Goal: Navigation & Orientation: Find specific page/section

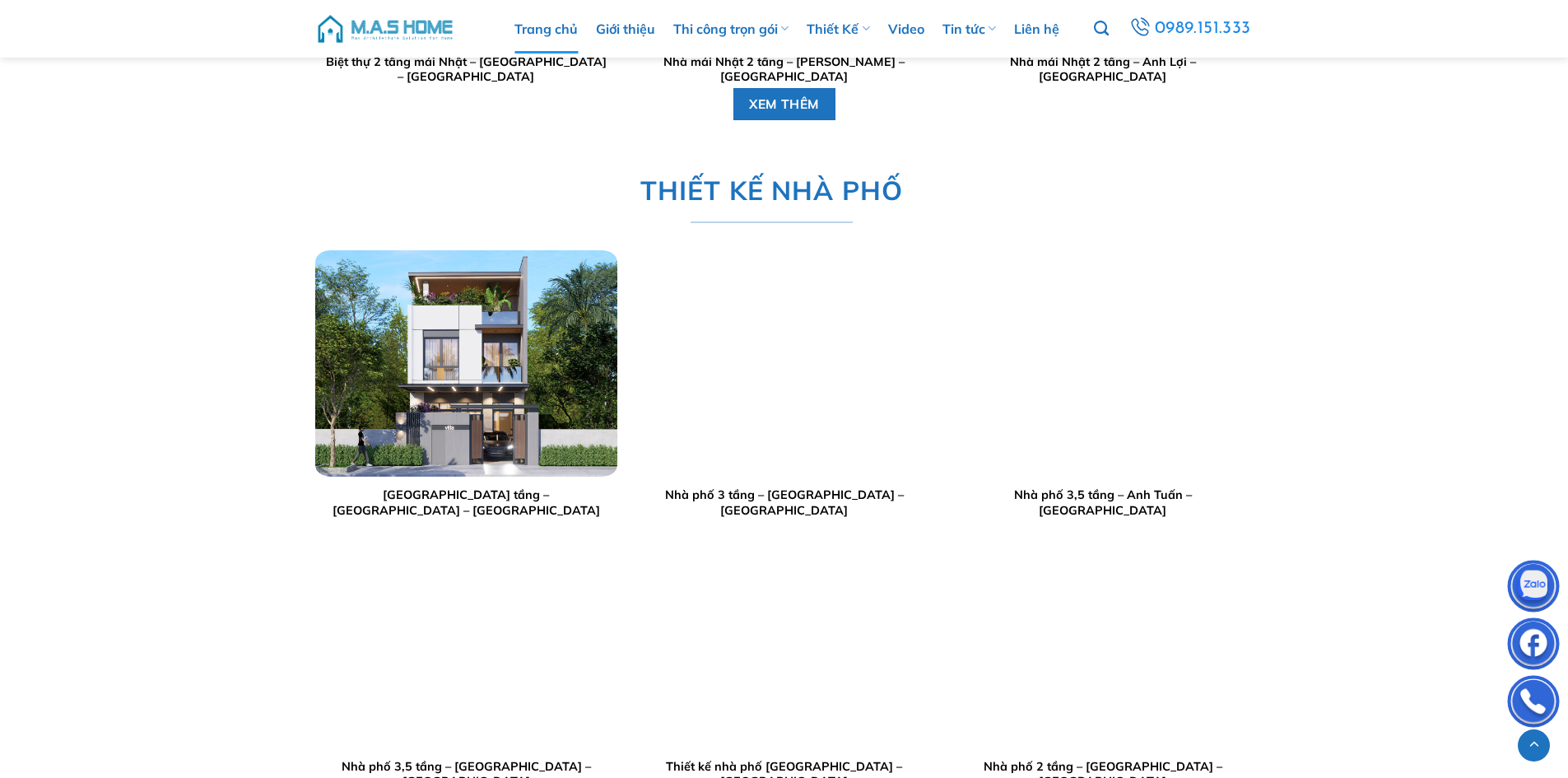
scroll to position [3210, 0]
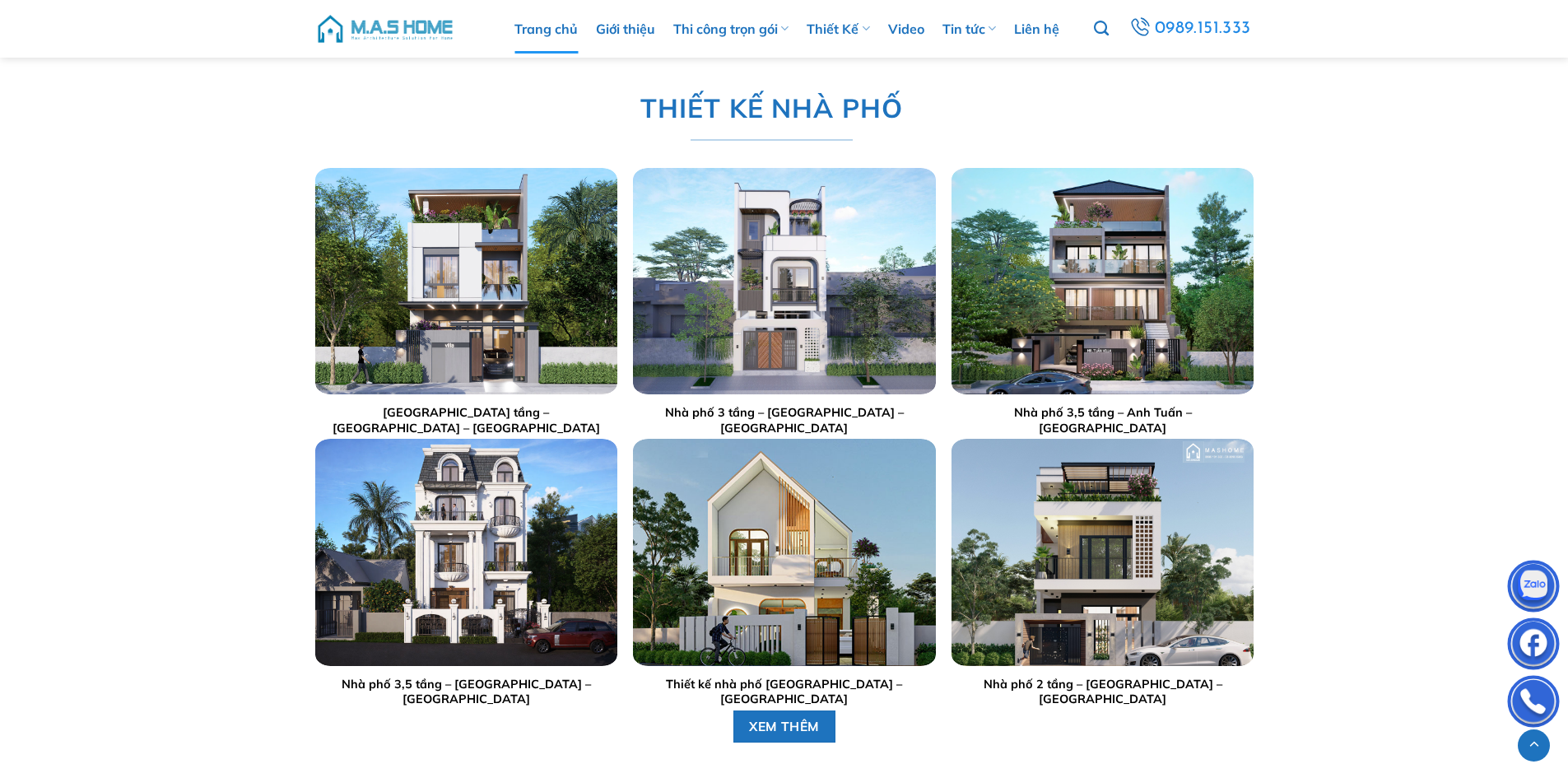
click at [837, 273] on img "Nhà phố 3 tầng - Anh Sang - Hà Nội" at bounding box center [784, 280] width 302 height 226
click at [809, 283] on img "Nhà phố 3 tầng - Anh Sang - Hà Nội" at bounding box center [784, 280] width 302 height 226
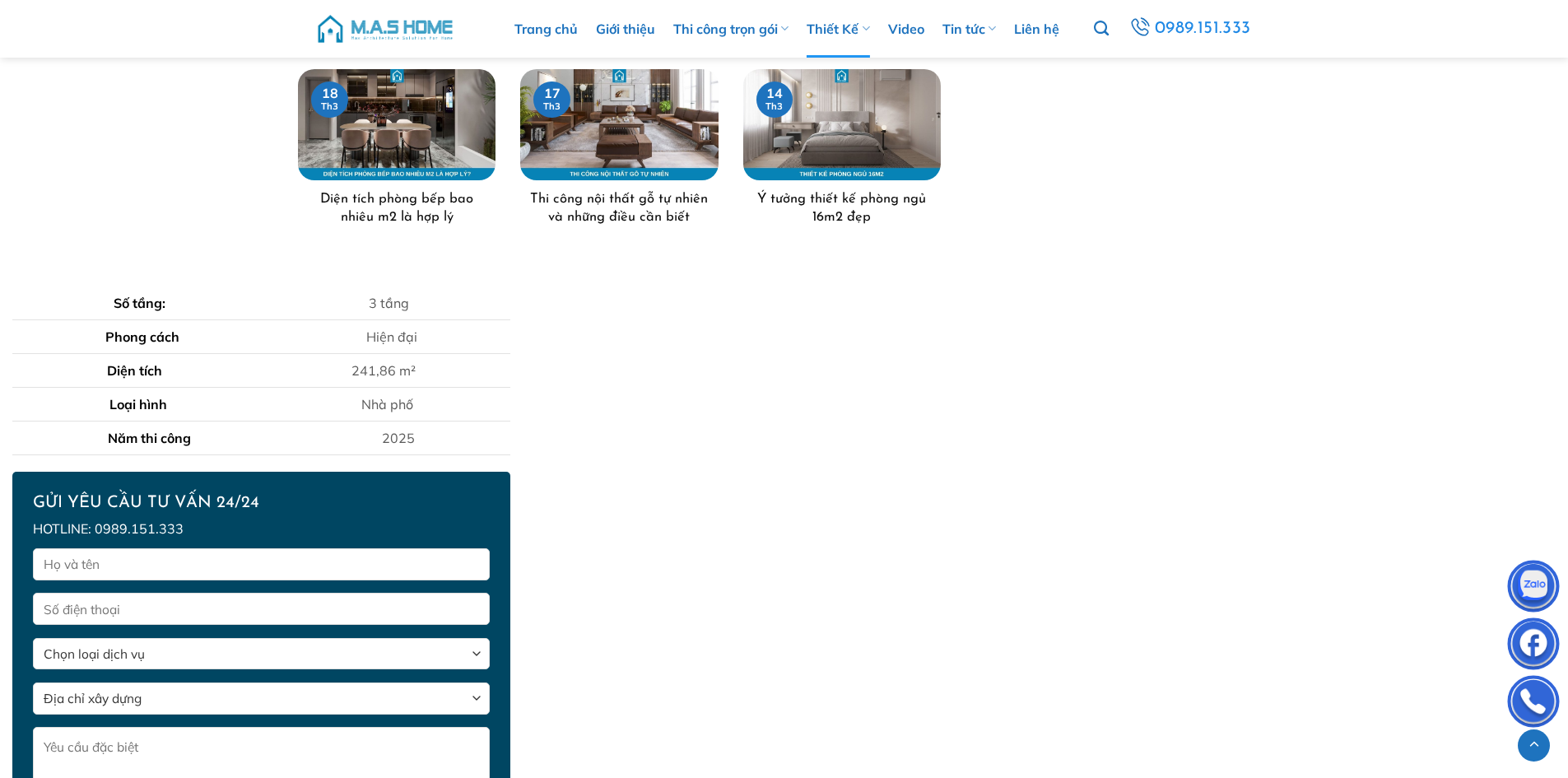
scroll to position [823, 0]
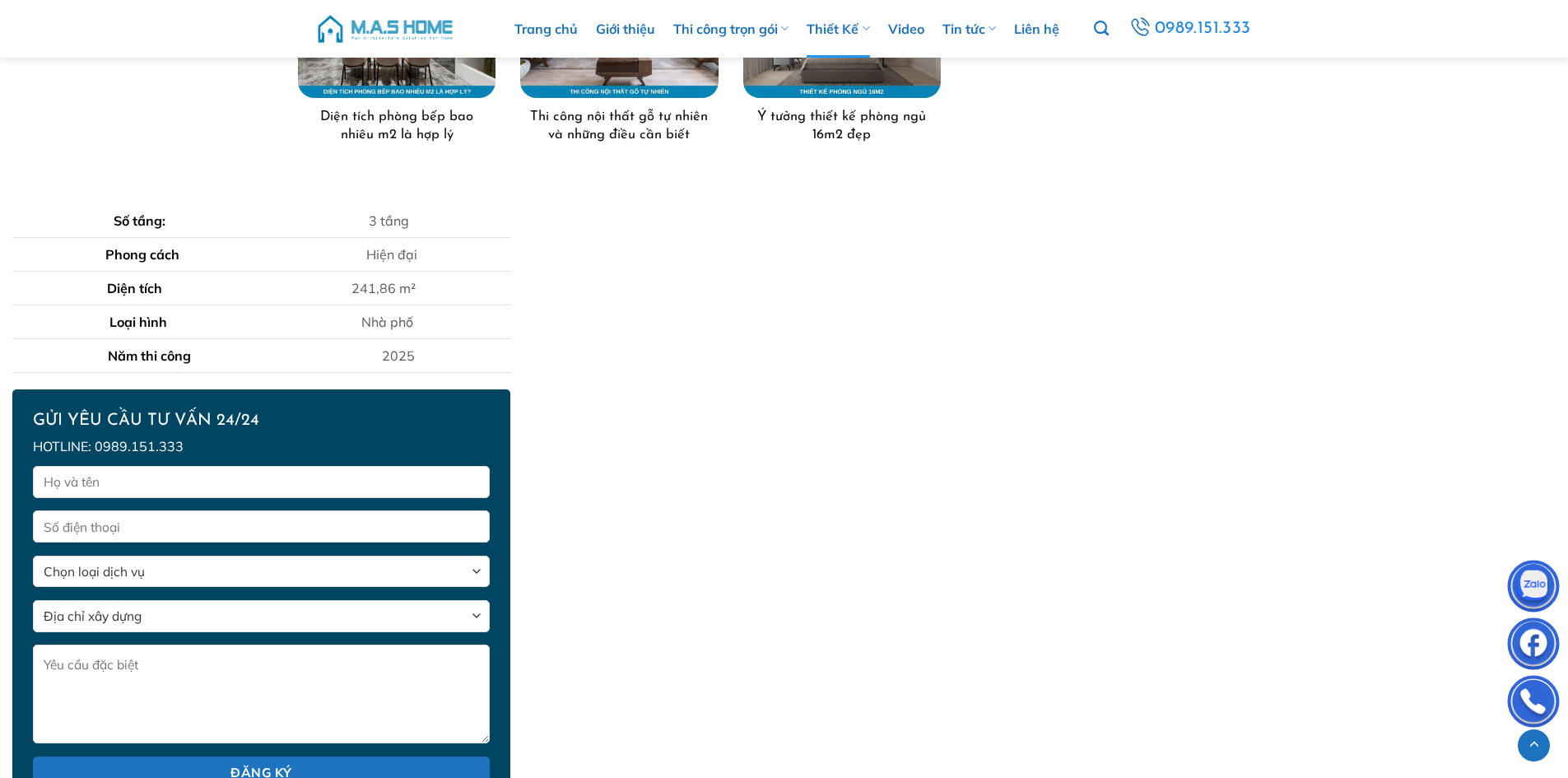
click at [408, 27] on img at bounding box center [385, 28] width 140 height 49
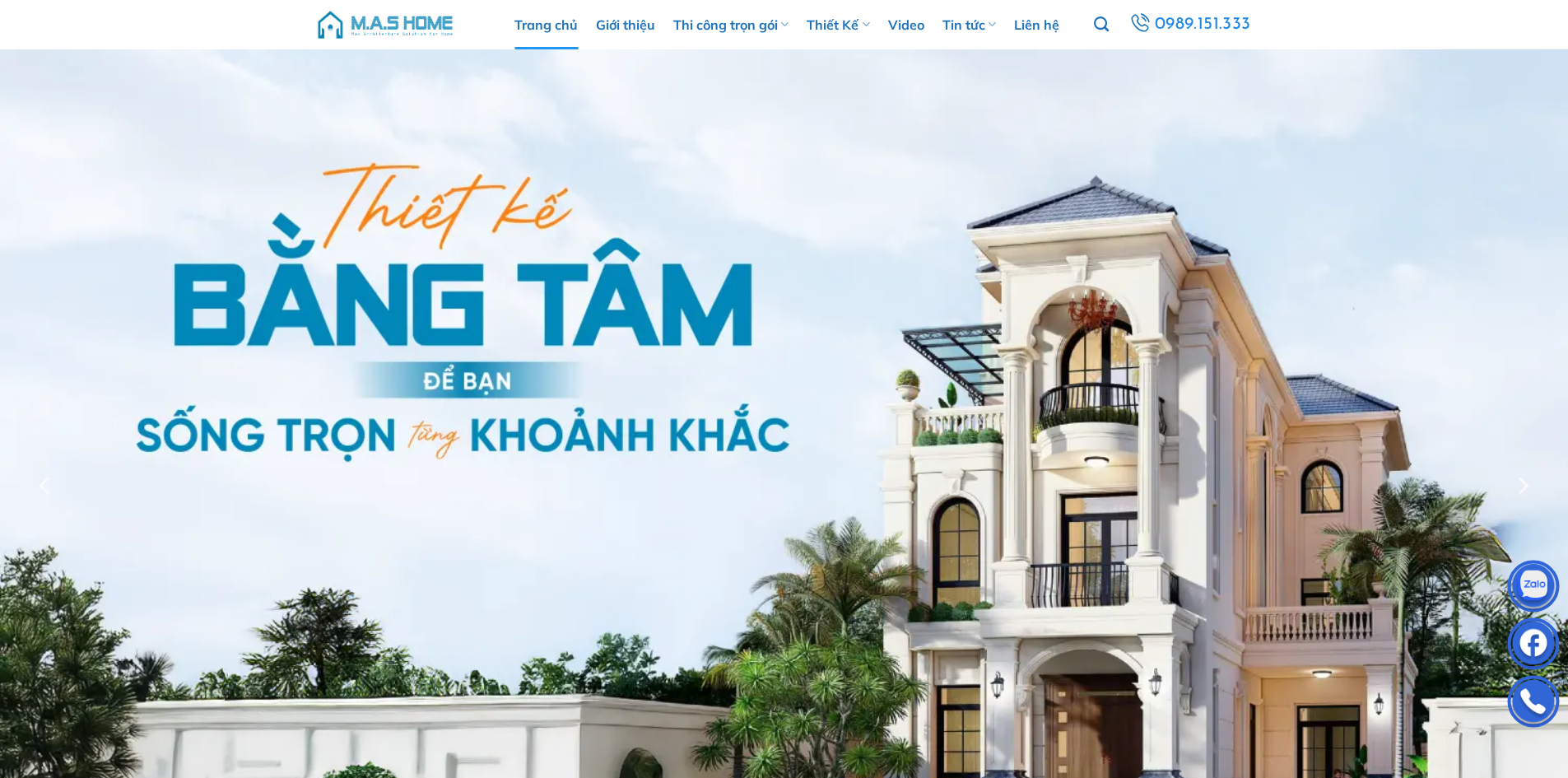
click at [386, 18] on img at bounding box center [385, 25] width 140 height 49
click at [369, 24] on img at bounding box center [385, 25] width 140 height 49
click at [396, 22] on img at bounding box center [385, 25] width 140 height 49
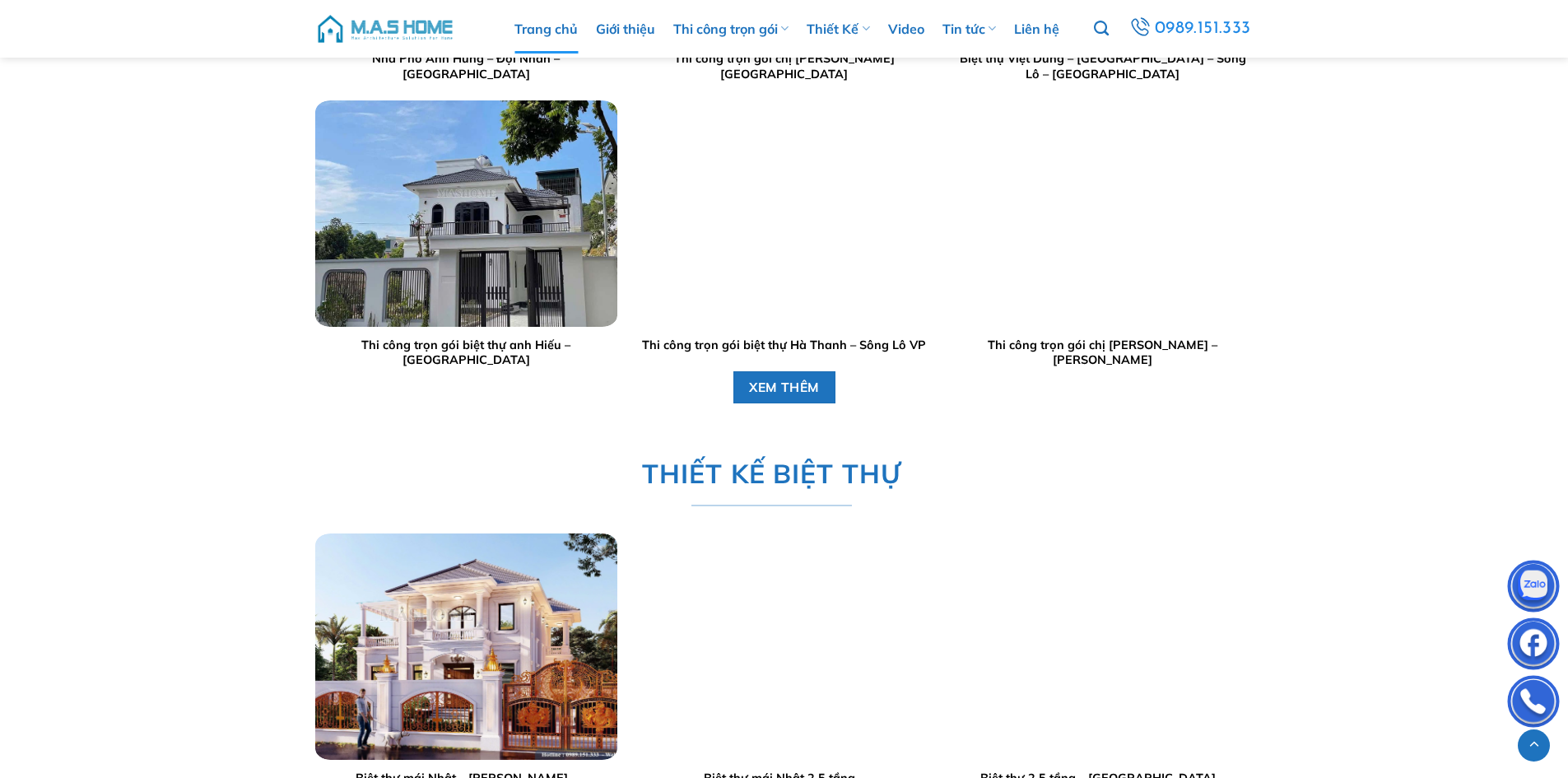
scroll to position [1811, 0]
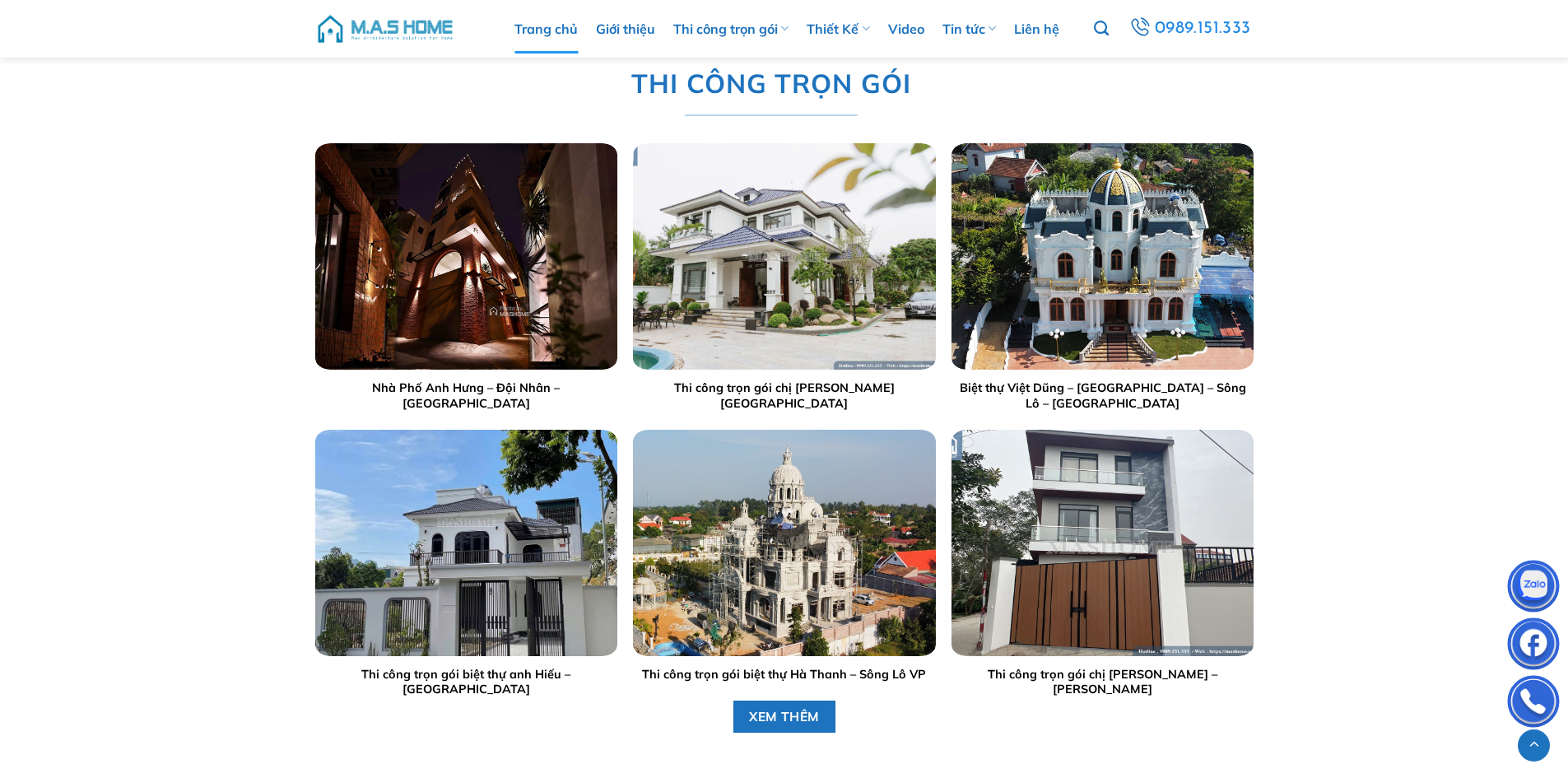
click at [349, 28] on img at bounding box center [385, 28] width 140 height 49
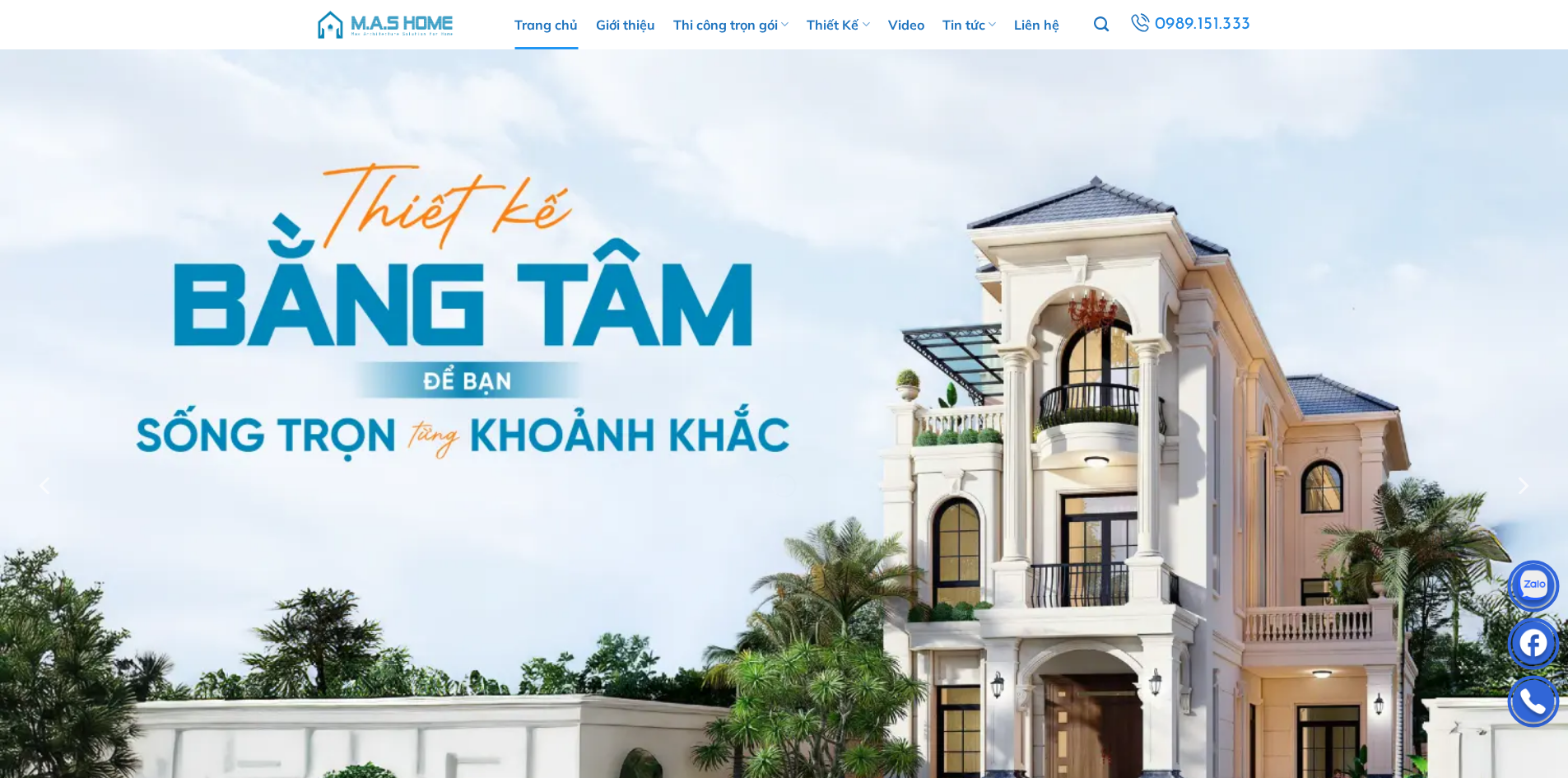
click at [363, 20] on img at bounding box center [385, 25] width 140 height 49
click at [404, 15] on img at bounding box center [385, 25] width 140 height 49
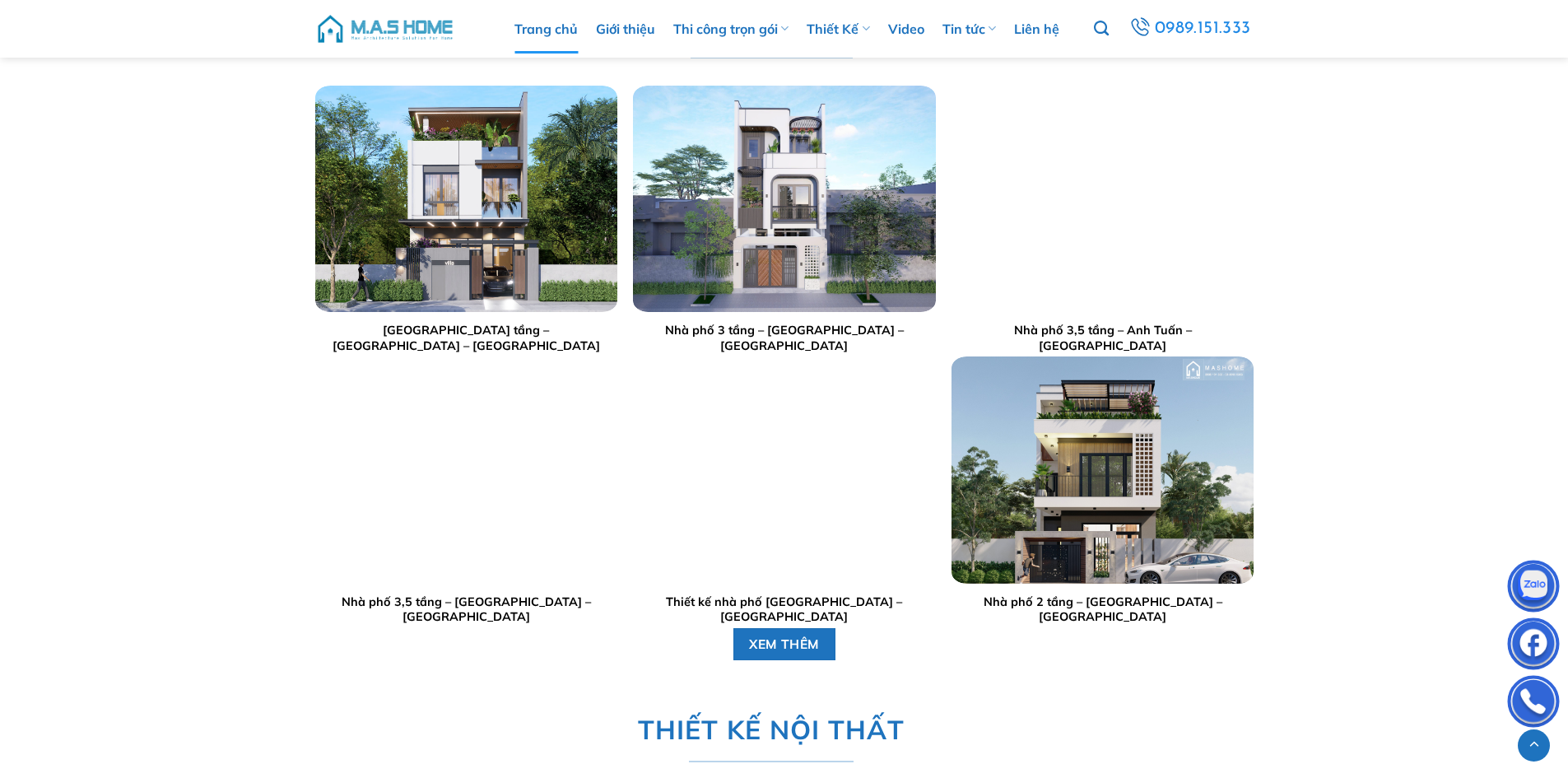
scroll to position [3457, 0]
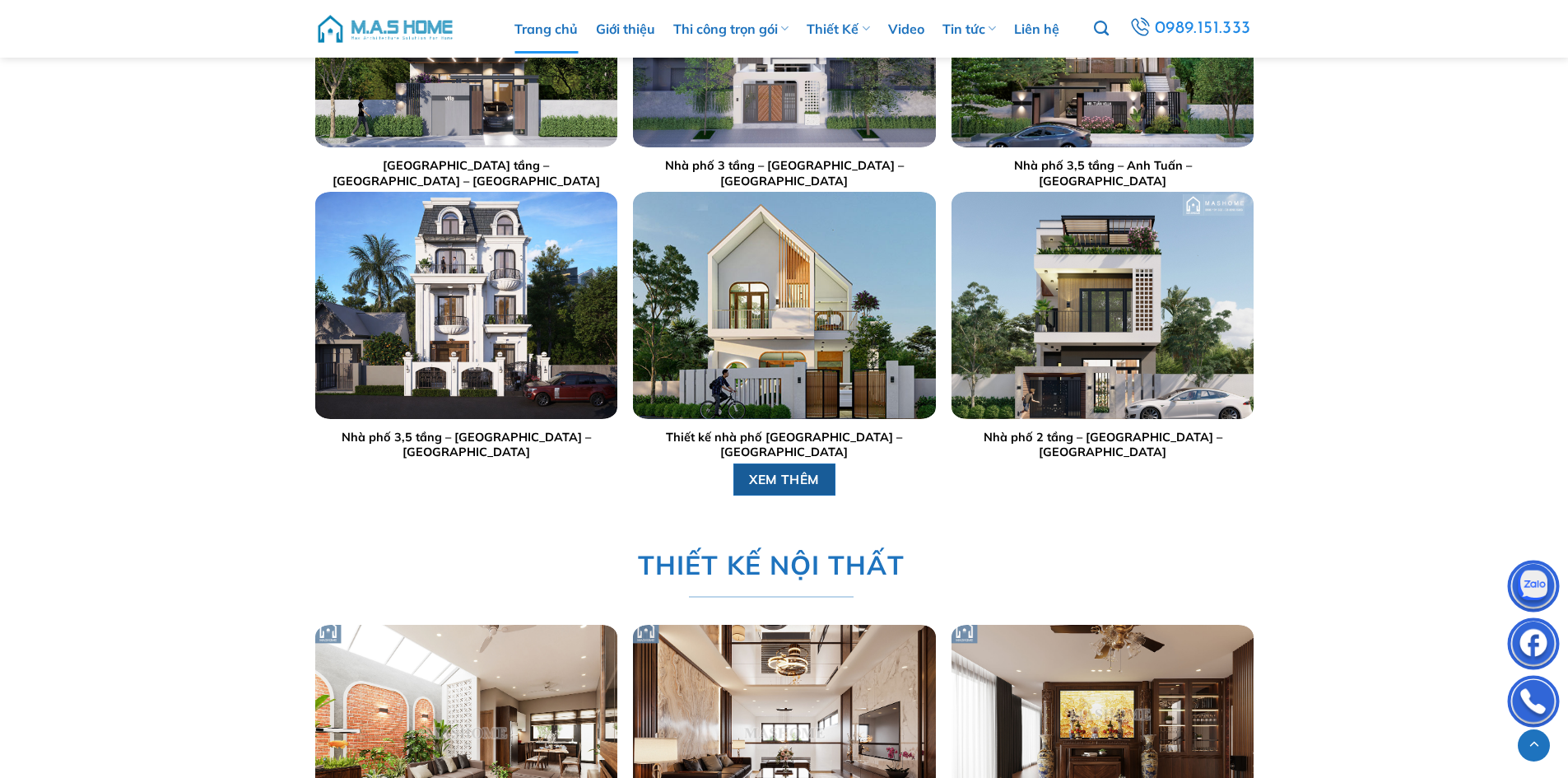
click at [786, 468] on link "XEM THÊM" at bounding box center [784, 479] width 103 height 32
click at [370, 27] on img at bounding box center [385, 28] width 140 height 49
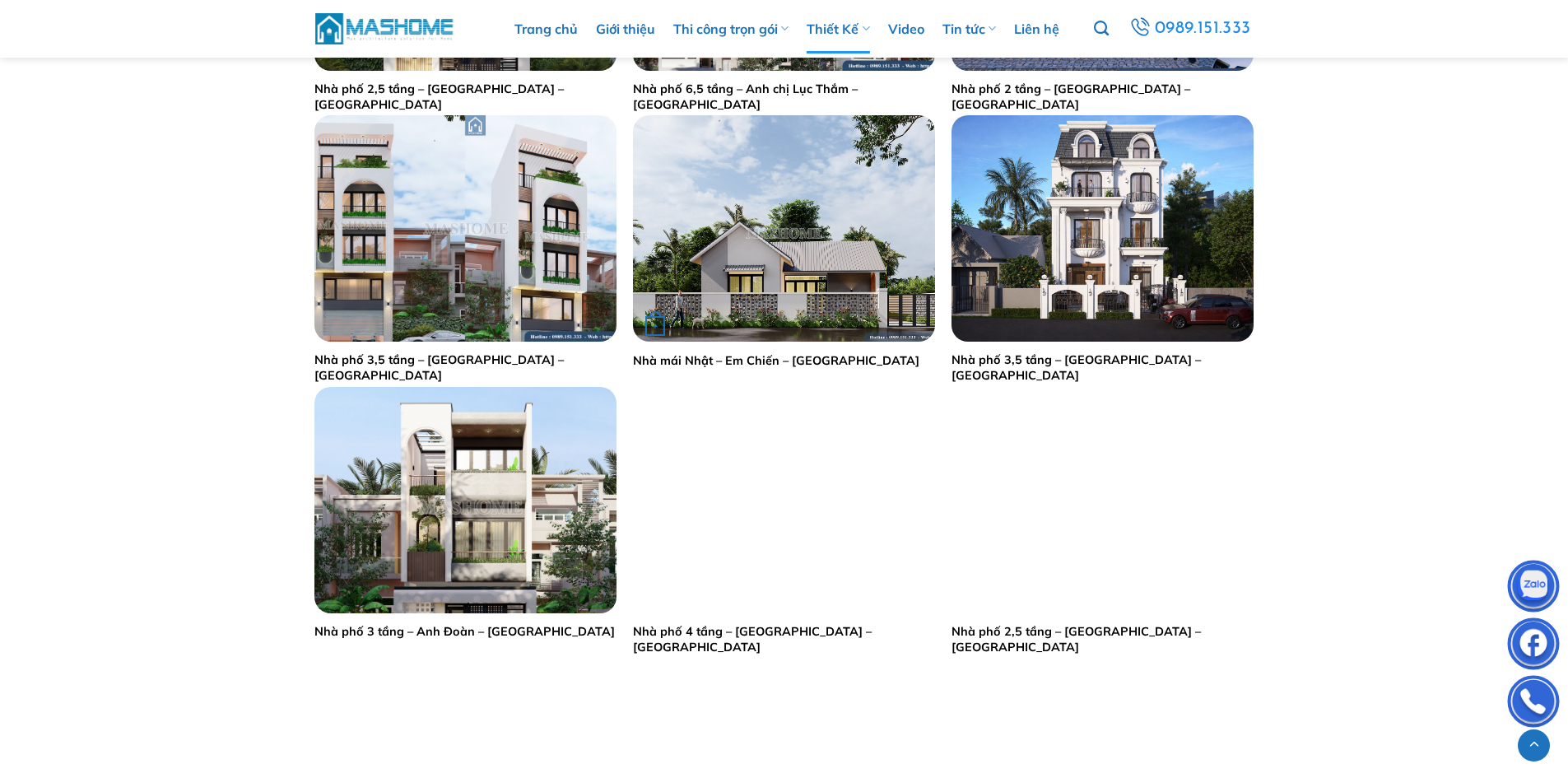
scroll to position [1729, 0]
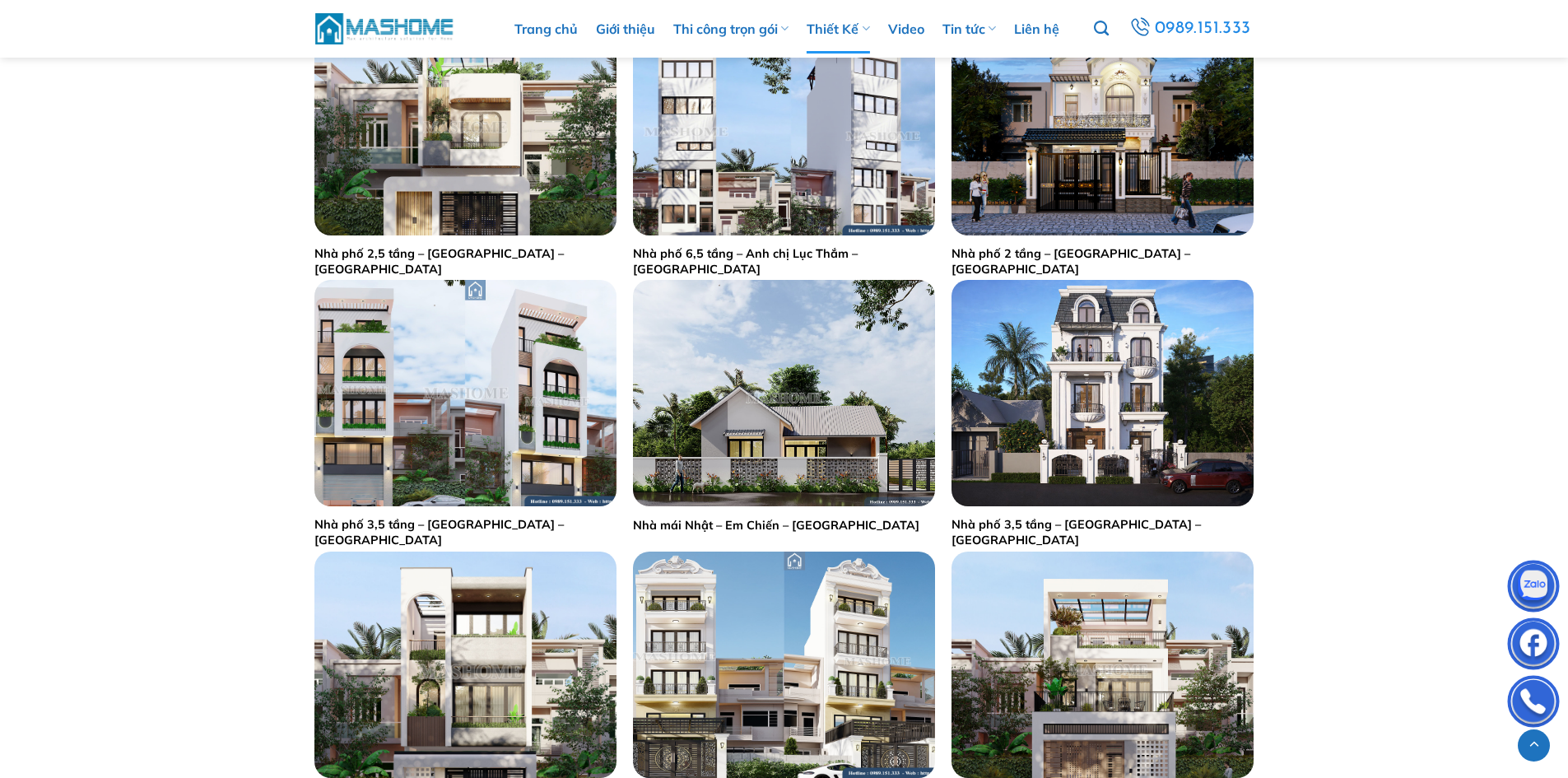
click at [395, 21] on img at bounding box center [385, 27] width 140 height 35
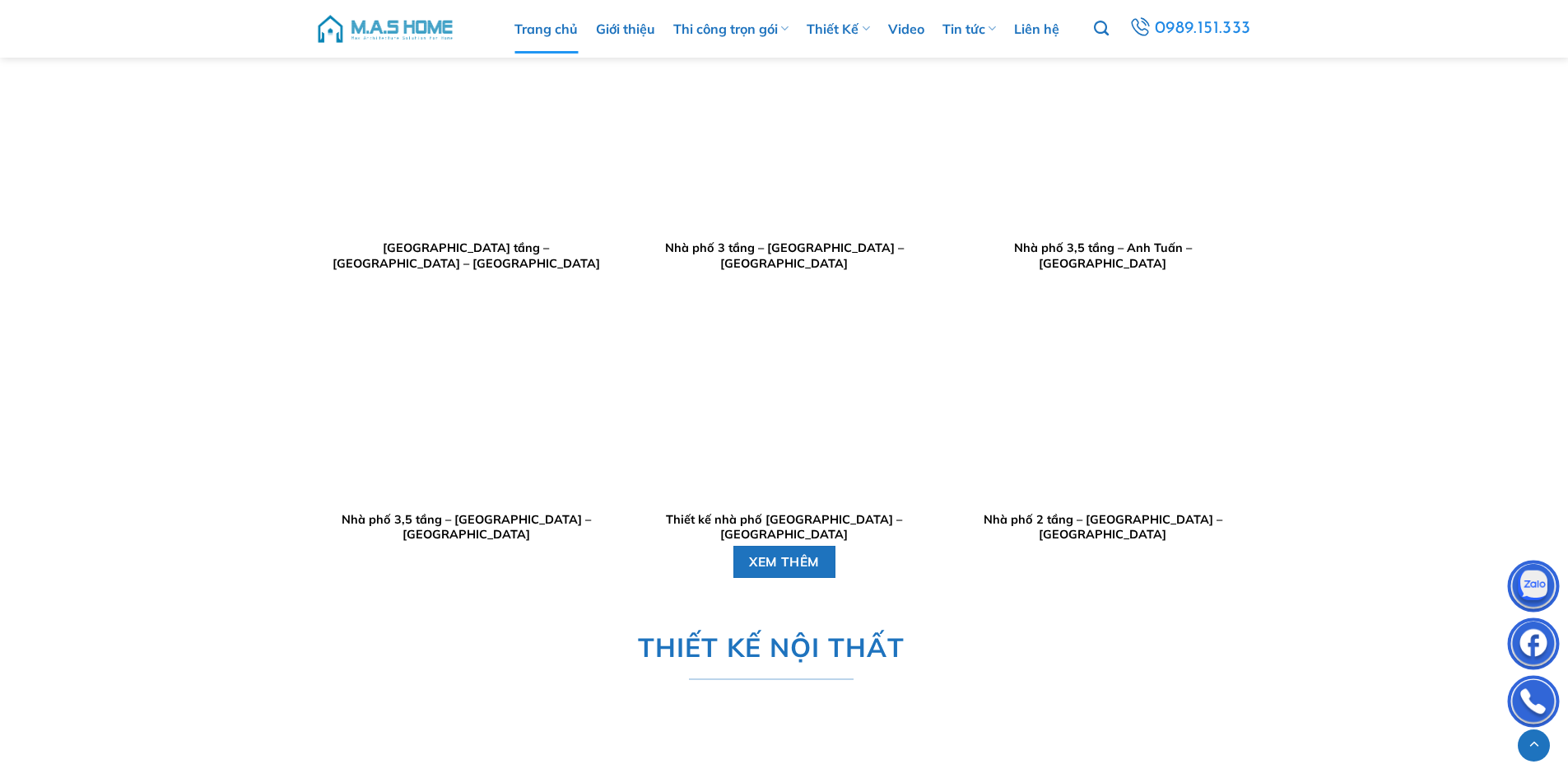
scroll to position [3457, 0]
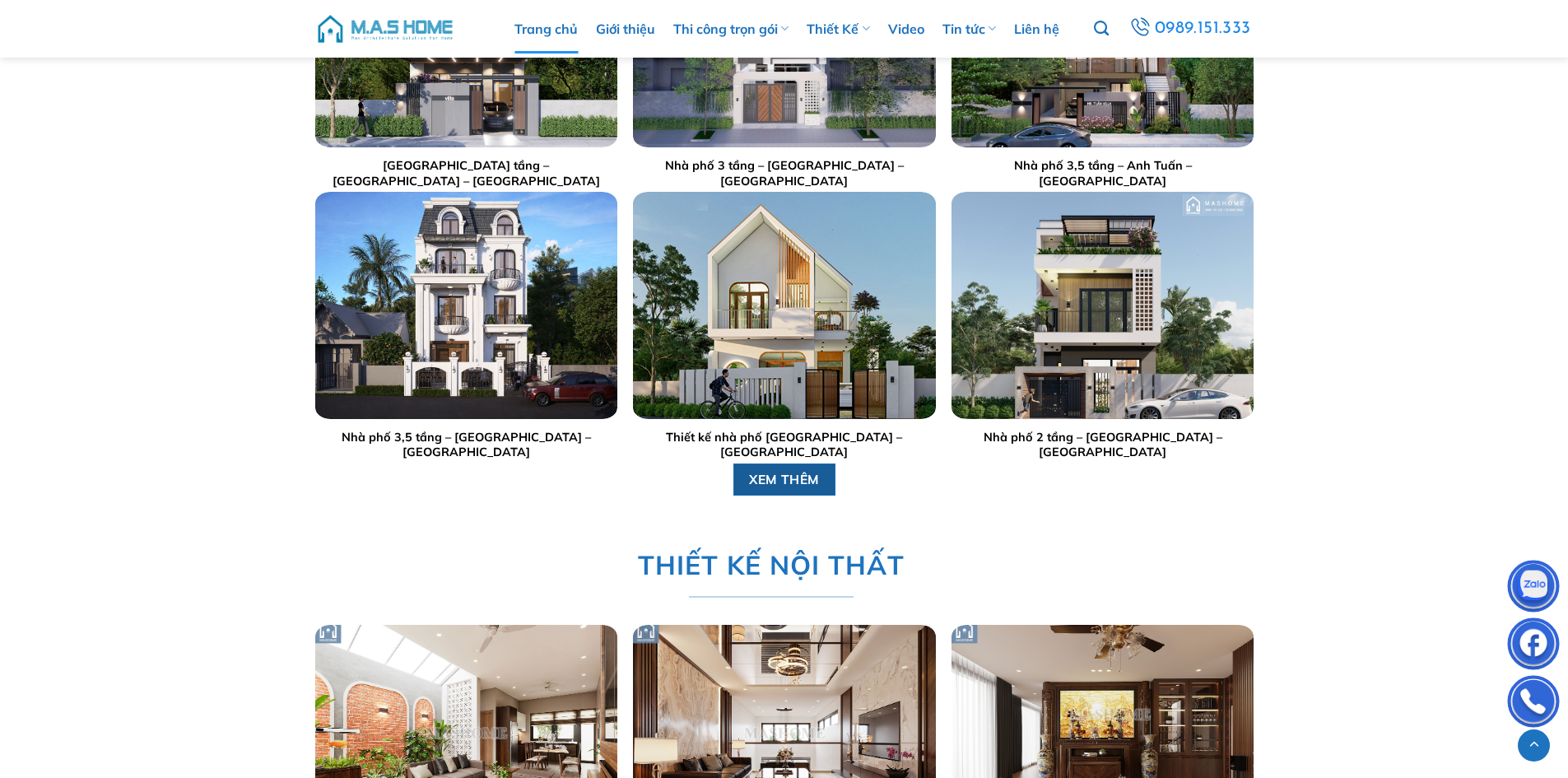
click at [771, 476] on span "XEM THÊM" at bounding box center [784, 479] width 71 height 21
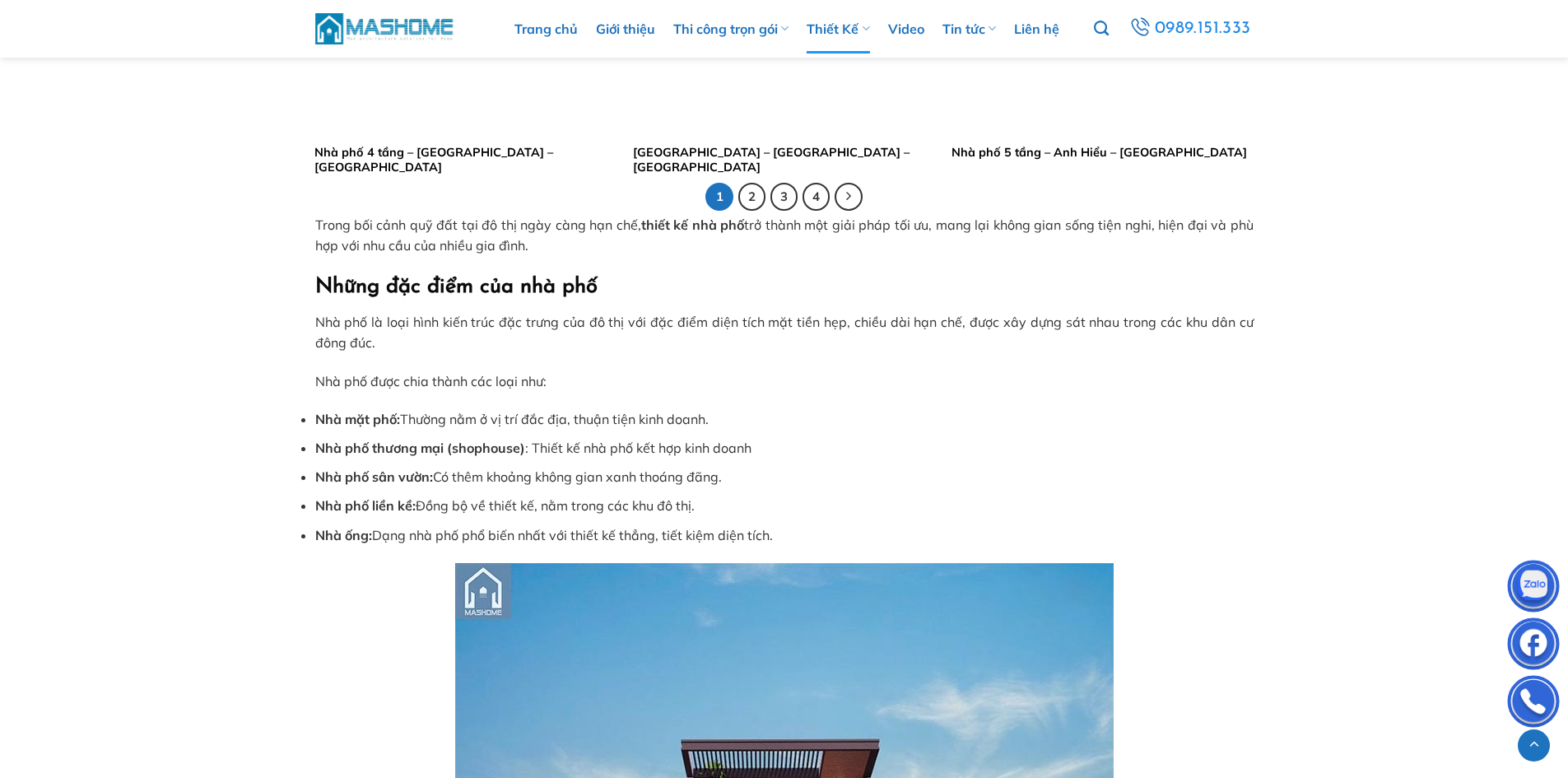
scroll to position [3046, 0]
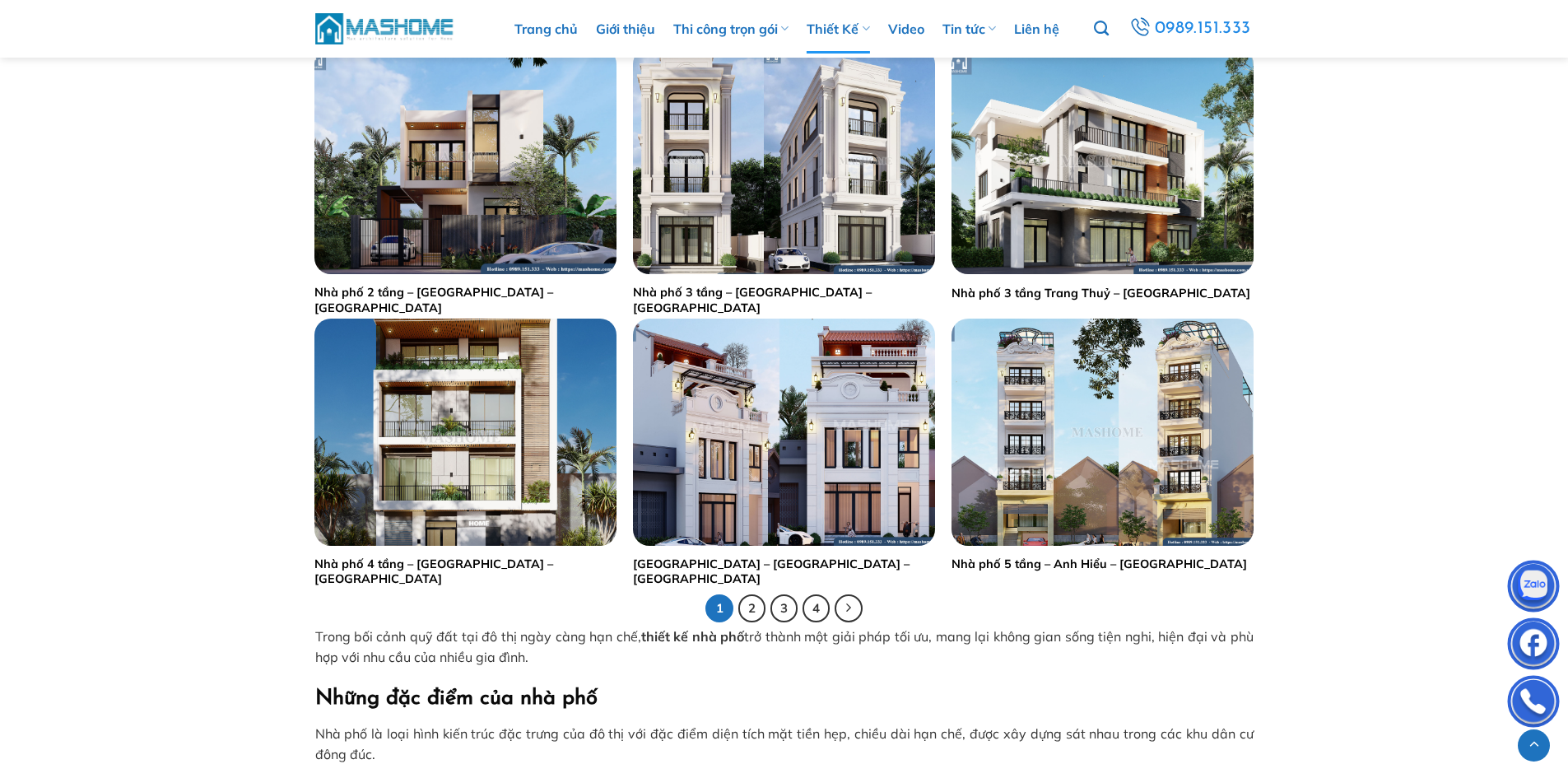
click at [367, 29] on img at bounding box center [385, 27] width 140 height 35
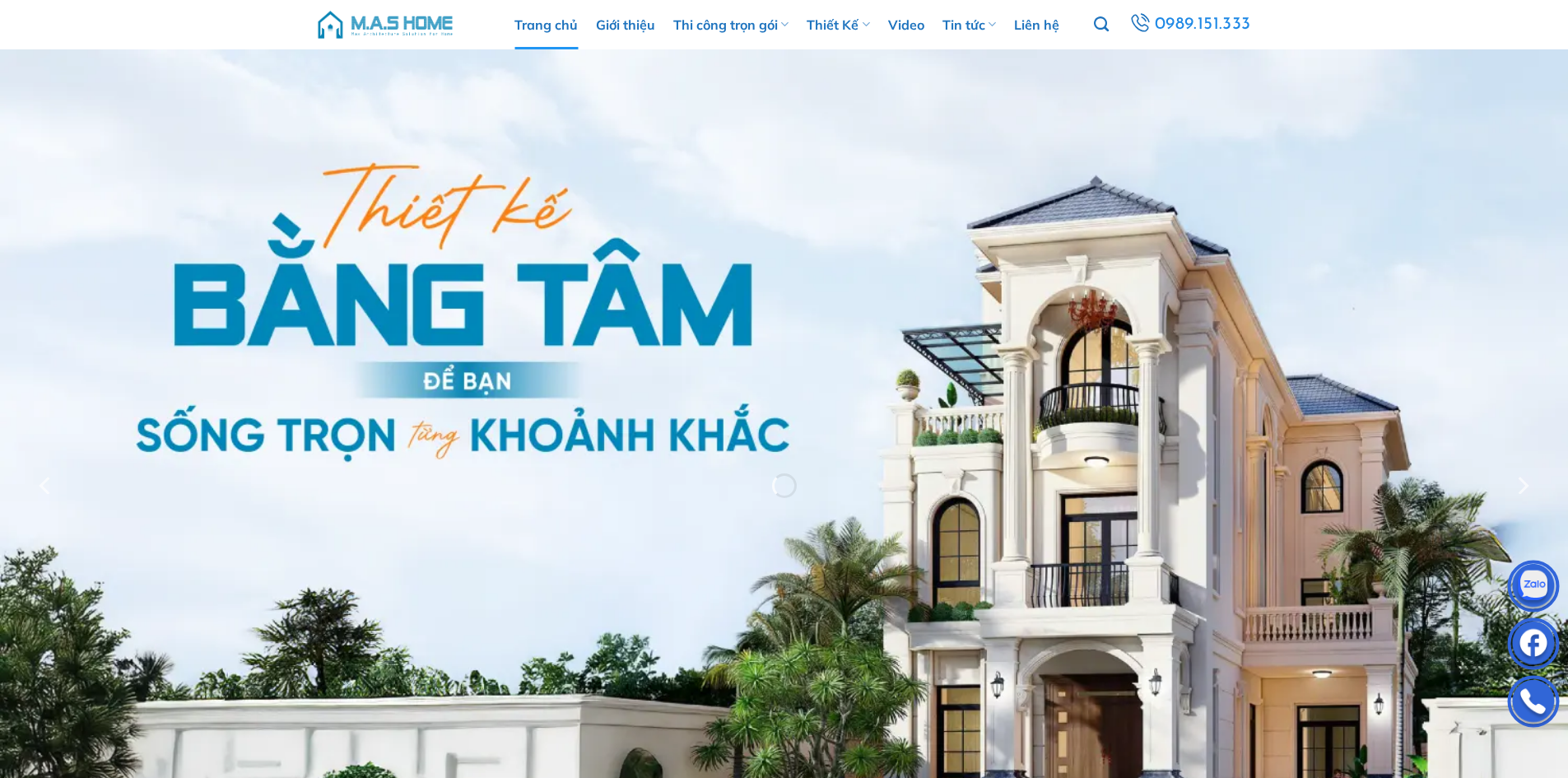
click at [370, 22] on img at bounding box center [385, 25] width 140 height 49
